Goal: Check status

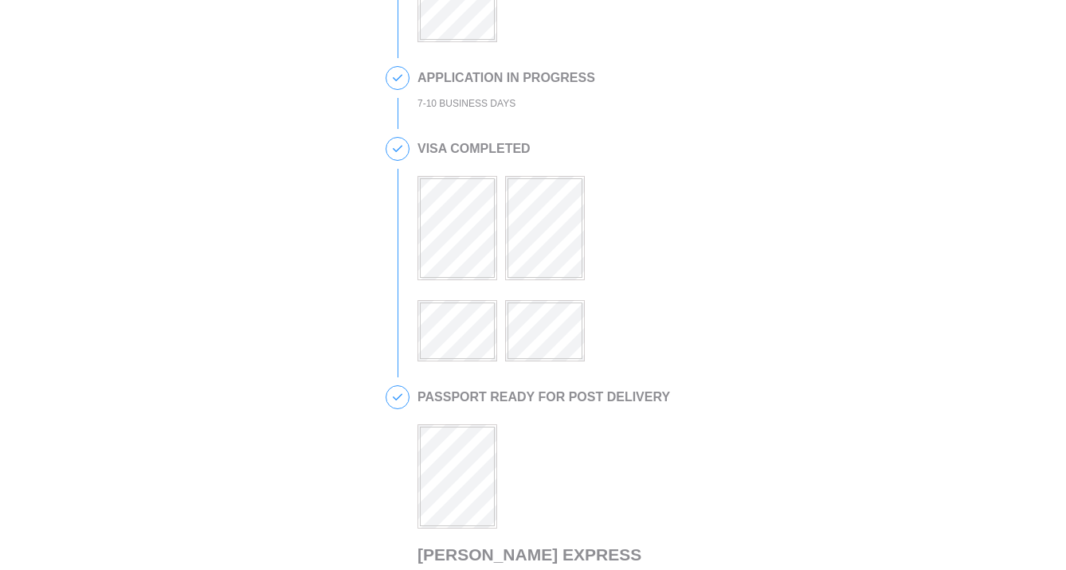
scroll to position [491, 0]
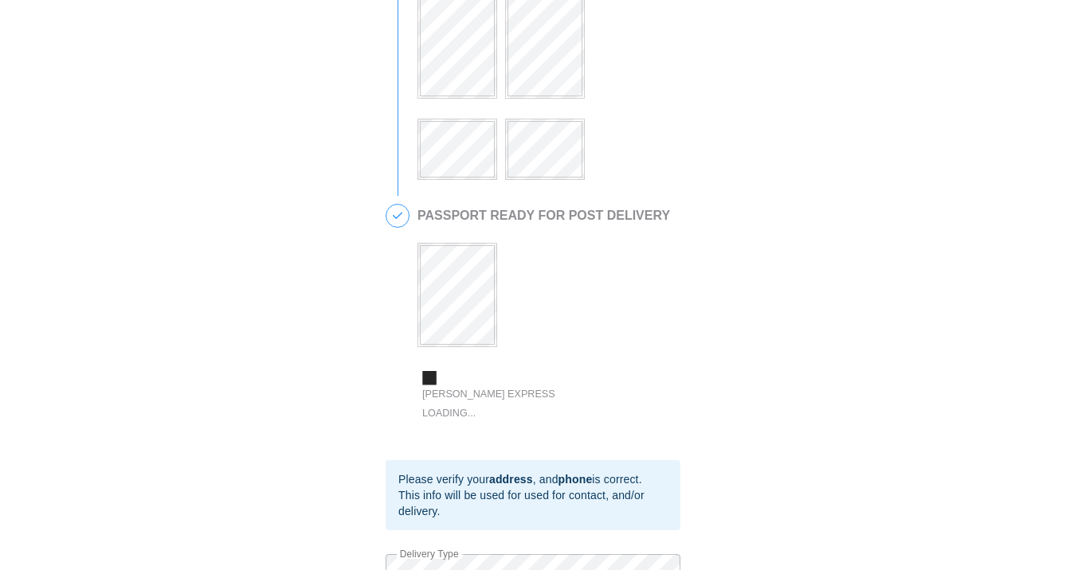
scroll to position [385, 0]
